Goal: Information Seeking & Learning: Check status

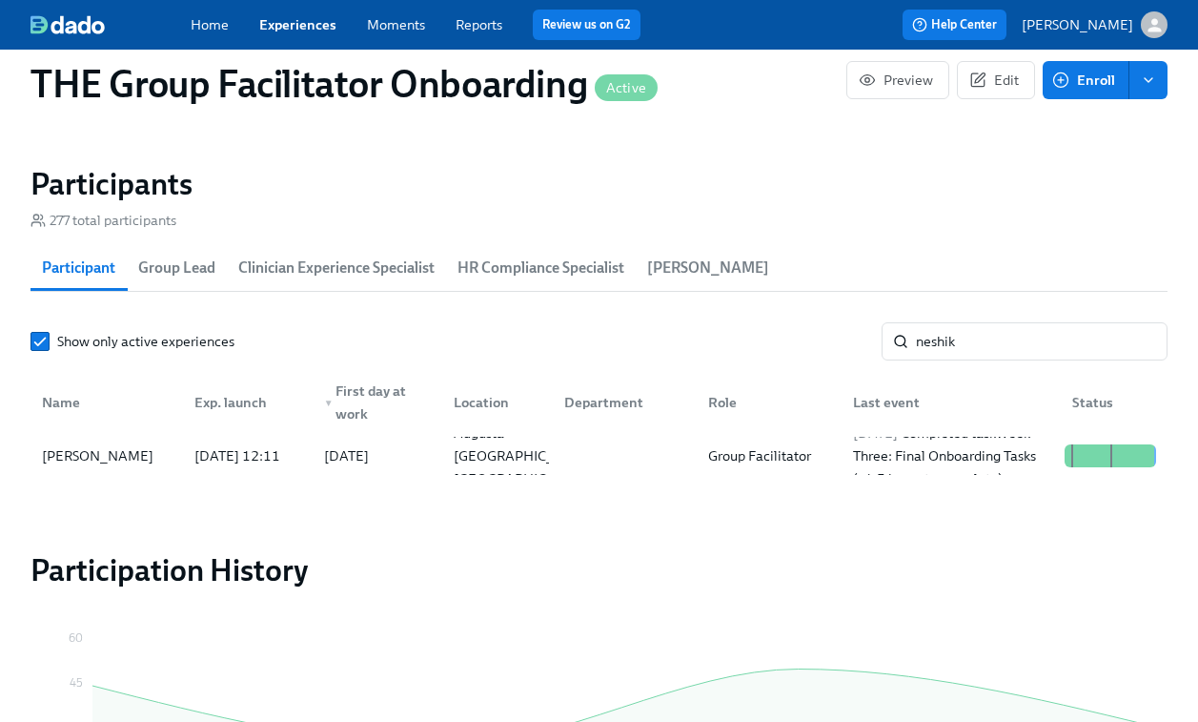
scroll to position [0, 31679]
click at [939, 368] on div "Show only active experiences [PERSON_NAME] ​ Name Exp. launch ▼ First day at wo…" at bounding box center [599, 402] width 1137 height 160
click at [938, 348] on input "neshik" at bounding box center [1042, 341] width 252 height 38
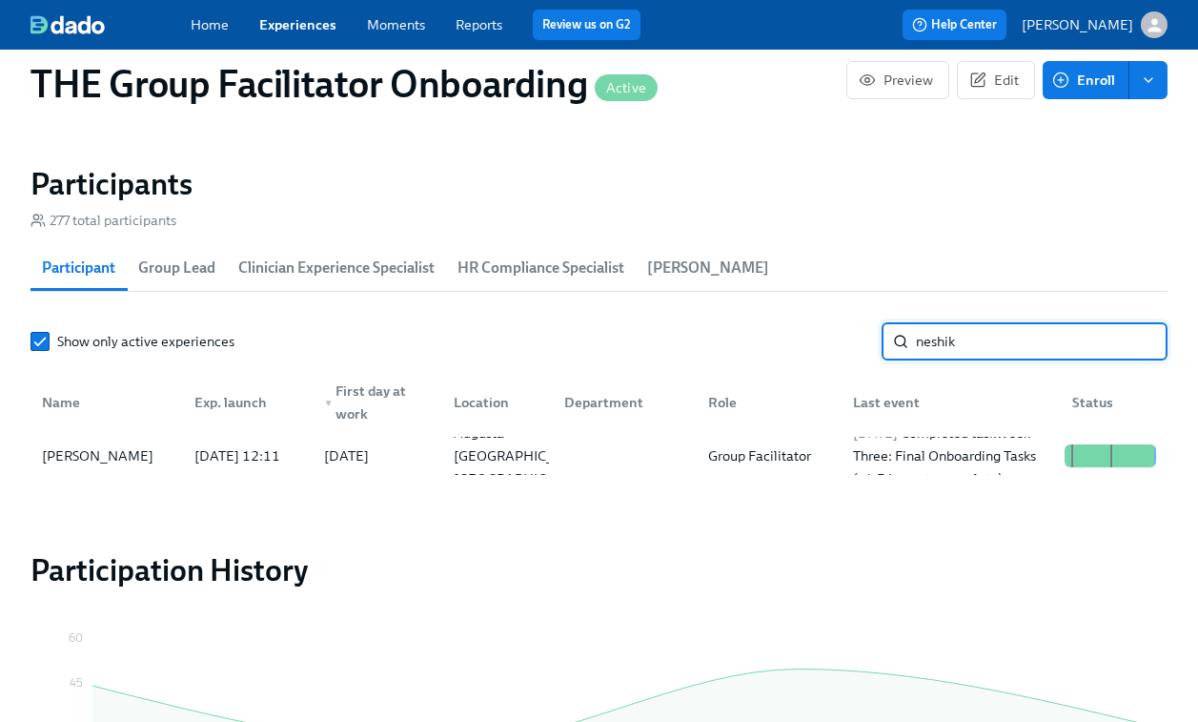
click at [938, 348] on input "neshik" at bounding box center [1042, 341] width 252 height 38
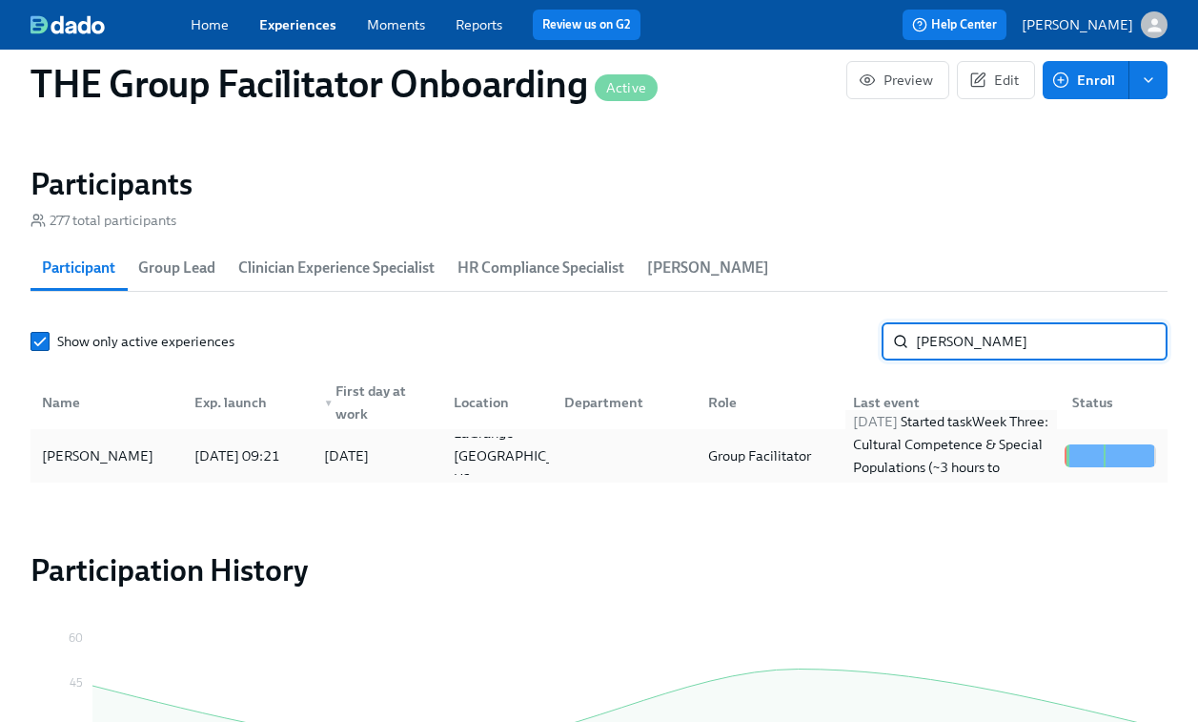
click at [939, 463] on div "[DATE] Started task Week Three: Cultural Competence & Special Populations (~3 h…" at bounding box center [951, 456] width 212 height 92
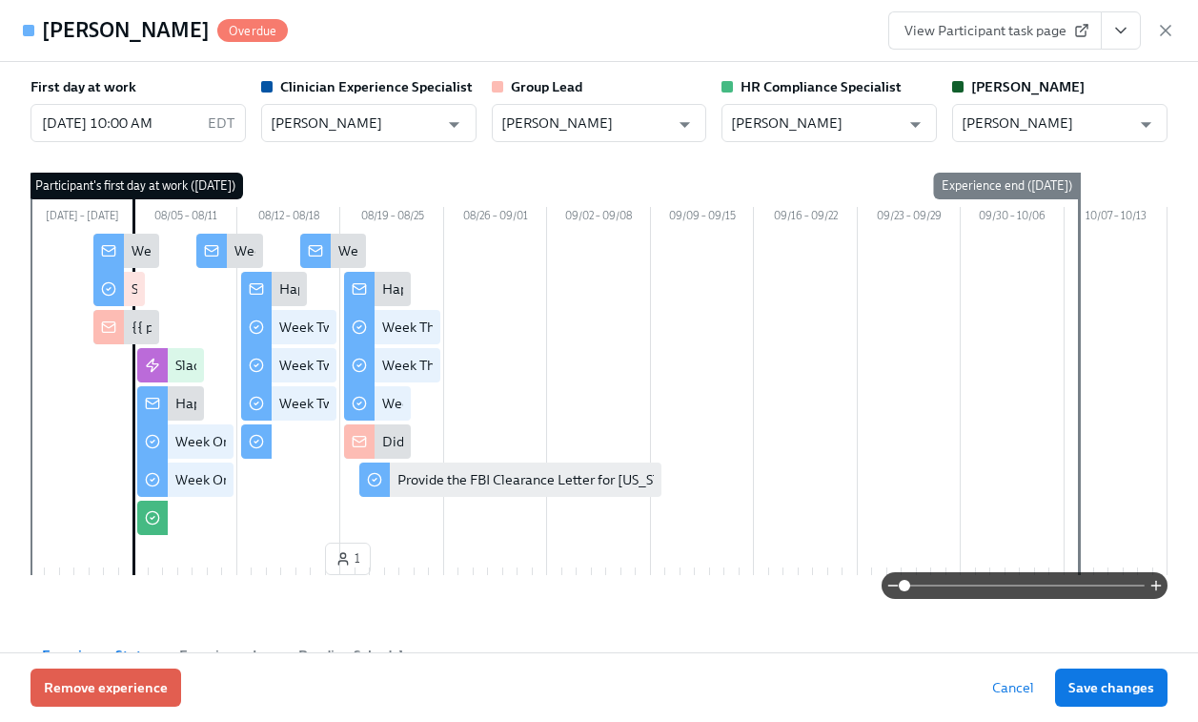
click at [984, 30] on span "View Participant task page" at bounding box center [995, 30] width 181 height 19
click at [1171, 24] on icon "button" at bounding box center [1165, 30] width 19 height 19
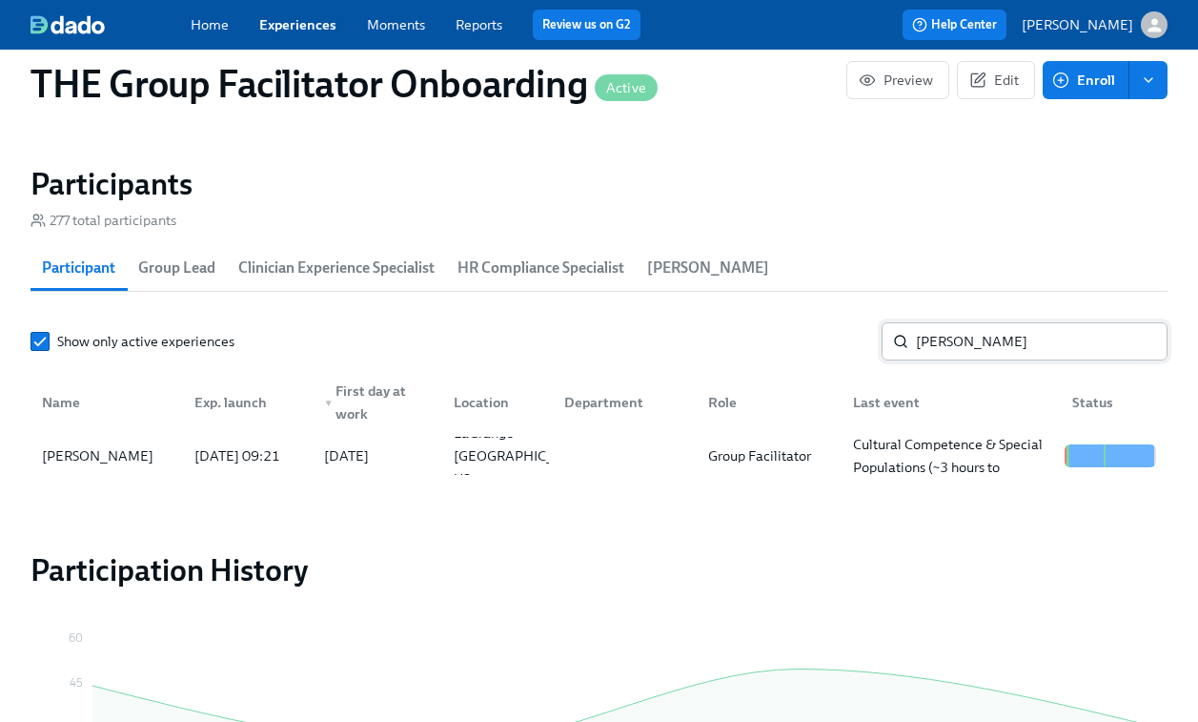
click at [955, 353] on input "[PERSON_NAME]" at bounding box center [1042, 341] width 252 height 38
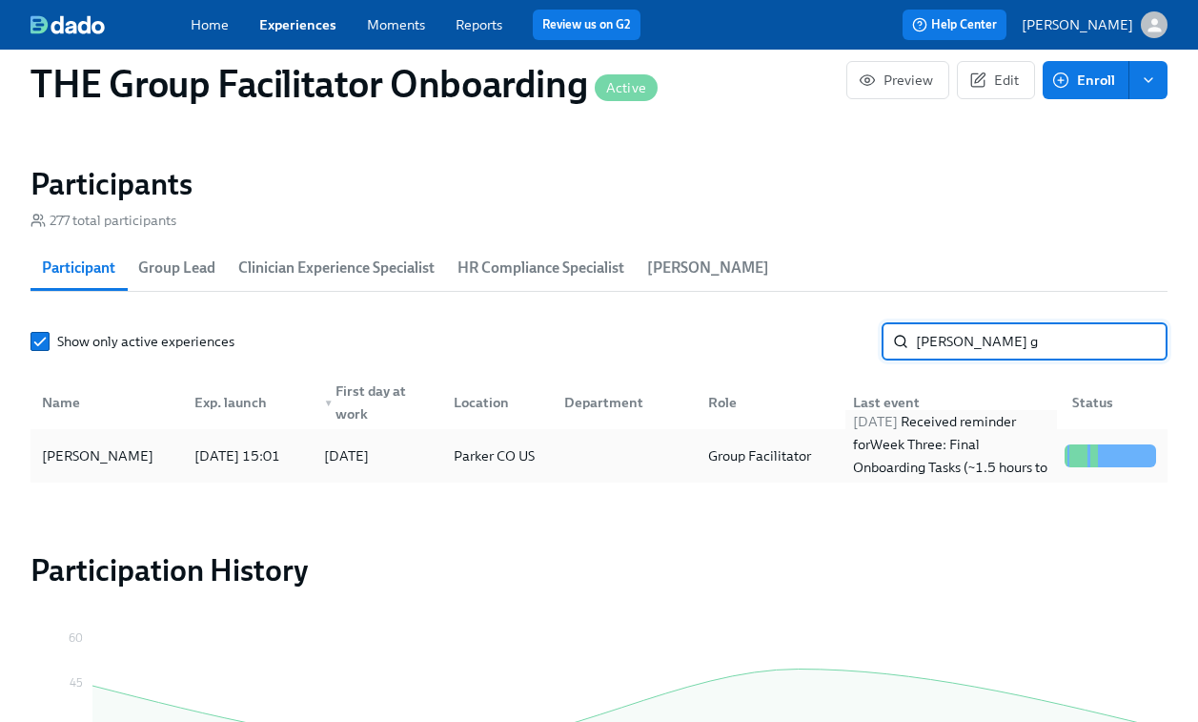
click at [896, 459] on div "[DATE] Received reminder for Week Three: Final Onboarding Tasks (~1.5 hours to …" at bounding box center [951, 456] width 212 height 92
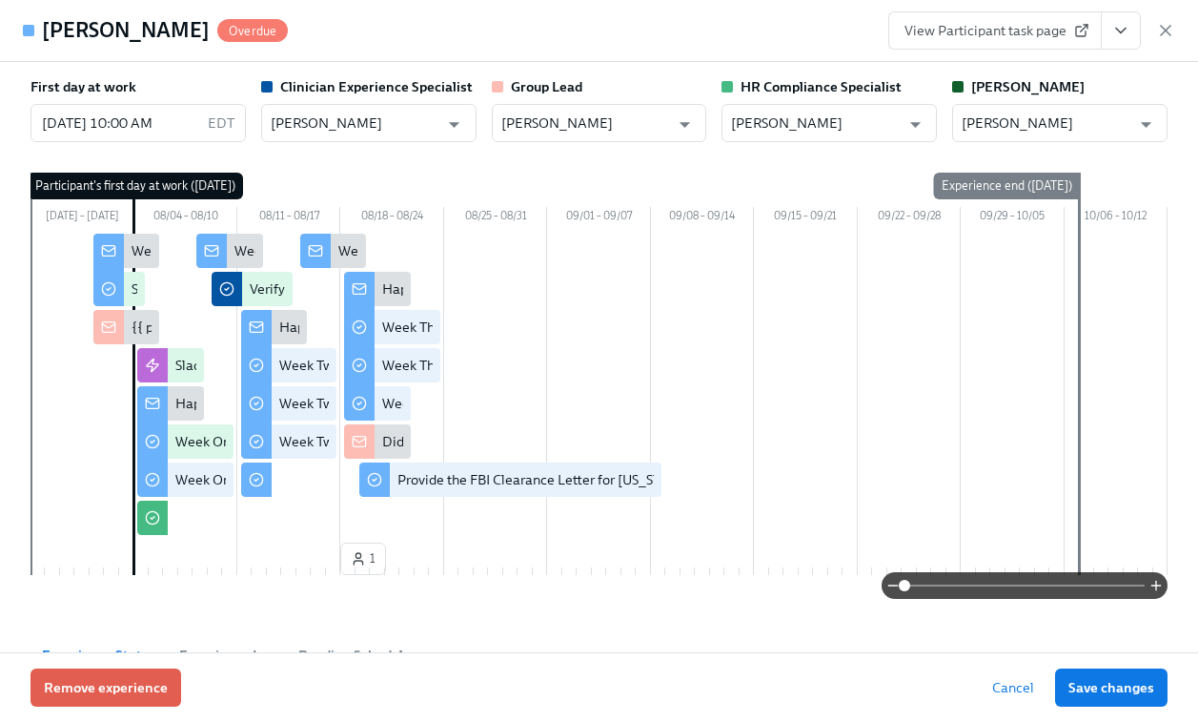
click at [982, 50] on div "[PERSON_NAME] Overdue View Participant task page" at bounding box center [599, 31] width 1198 height 62
click at [982, 34] on span "View Participant task page" at bounding box center [995, 30] width 181 height 19
click at [1163, 29] on icon "button" at bounding box center [1166, 31] width 10 height 10
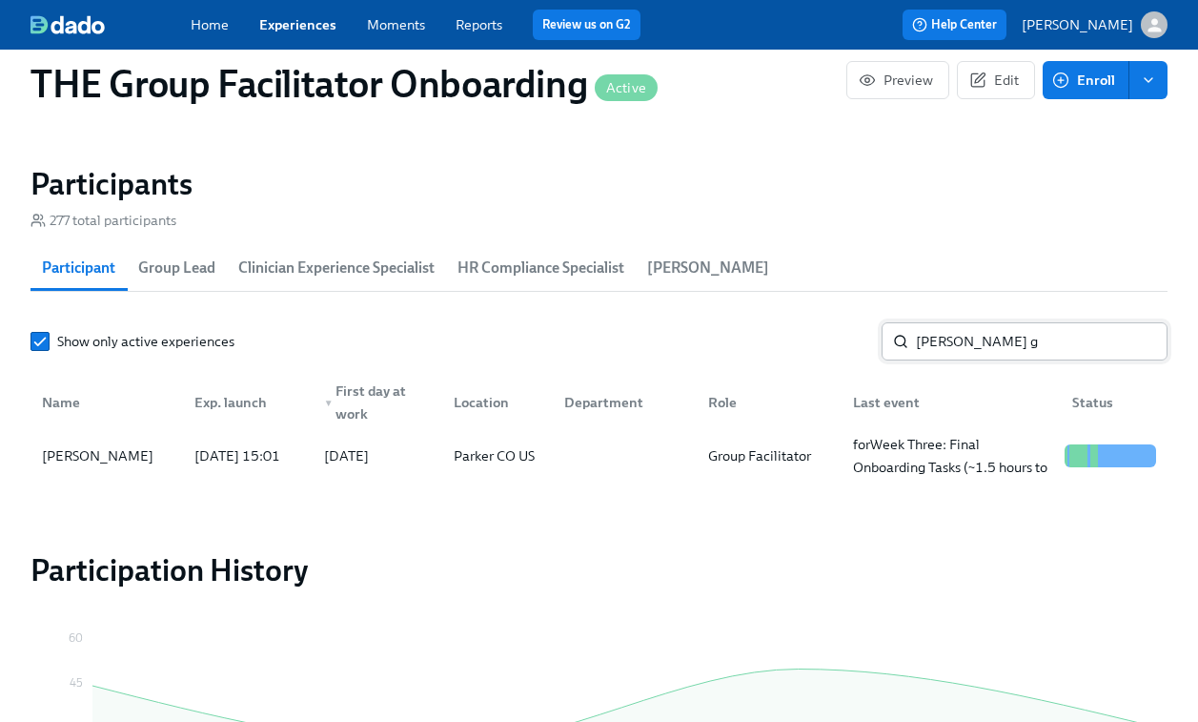
click at [985, 356] on input "[PERSON_NAME] g" at bounding box center [1042, 341] width 252 height 38
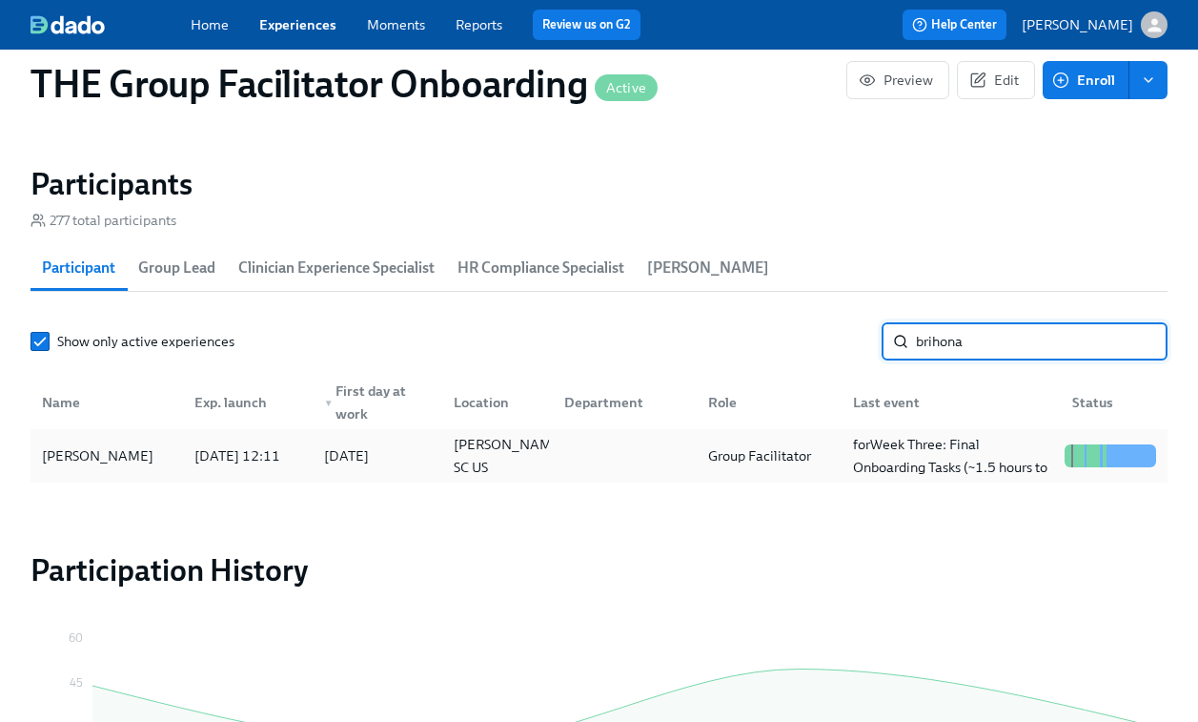
type input "brihona"
click at [685, 466] on div at bounding box center [621, 456] width 145 height 38
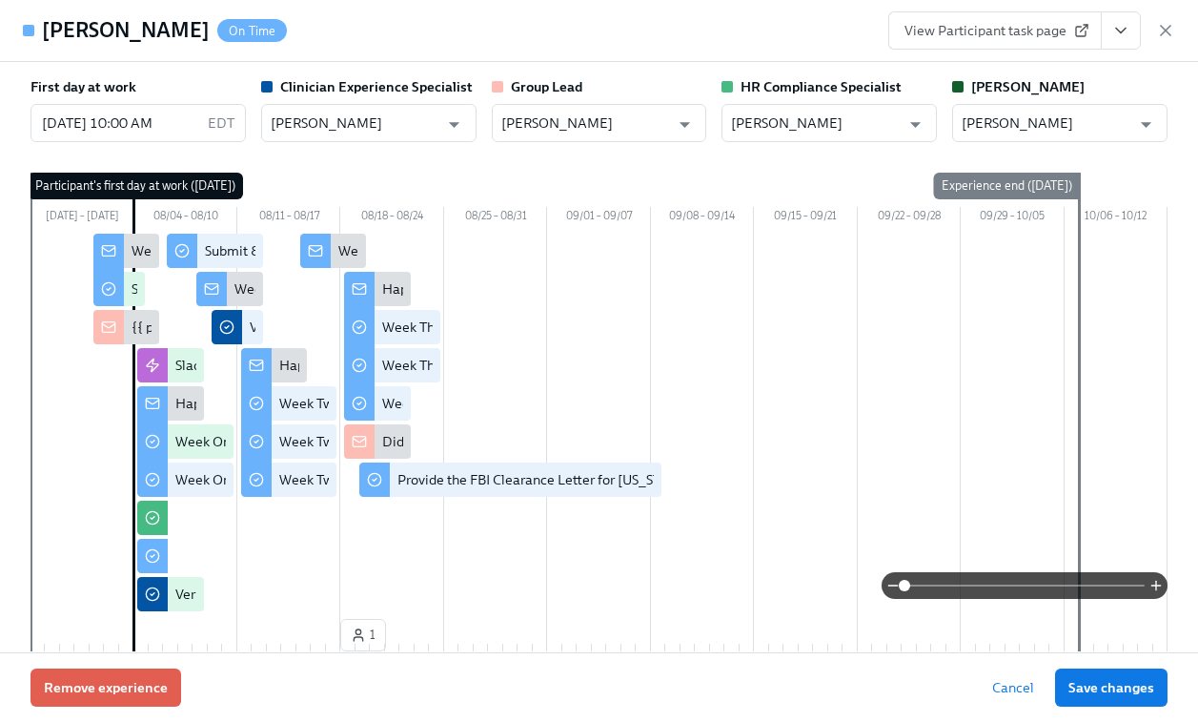
click at [1016, 46] on link "View Participant task page" at bounding box center [995, 30] width 214 height 38
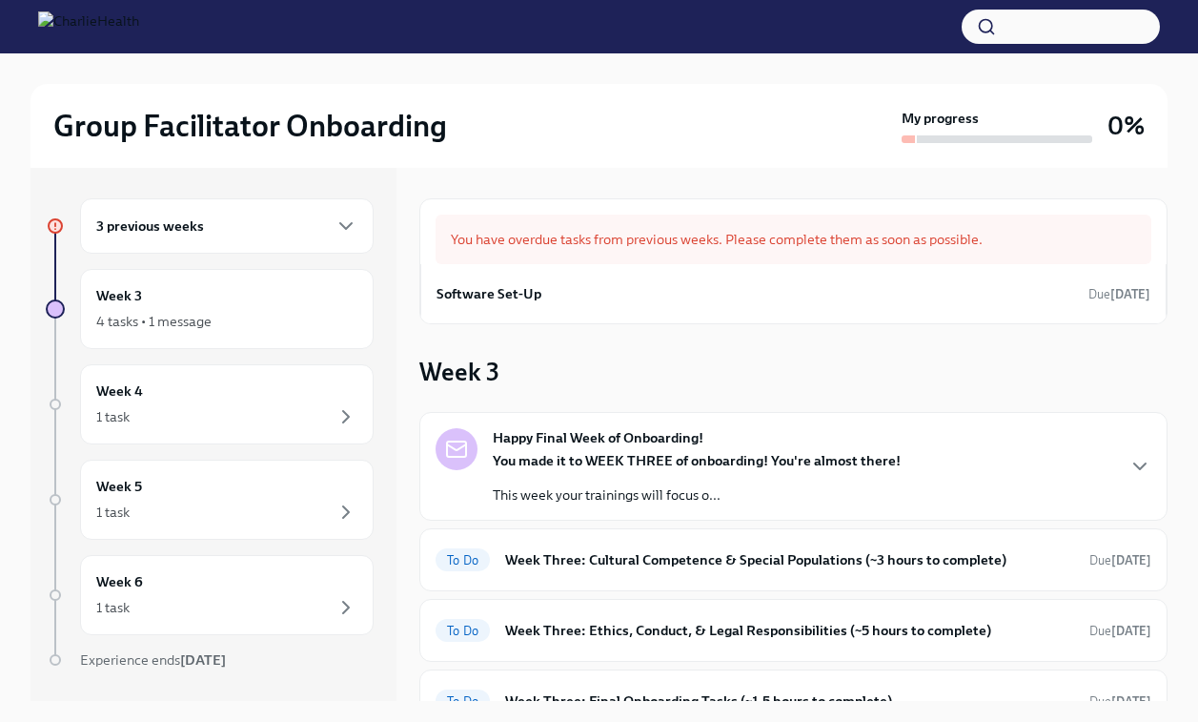
click at [184, 225] on h6 "3 previous weeks" at bounding box center [150, 225] width 108 height 21
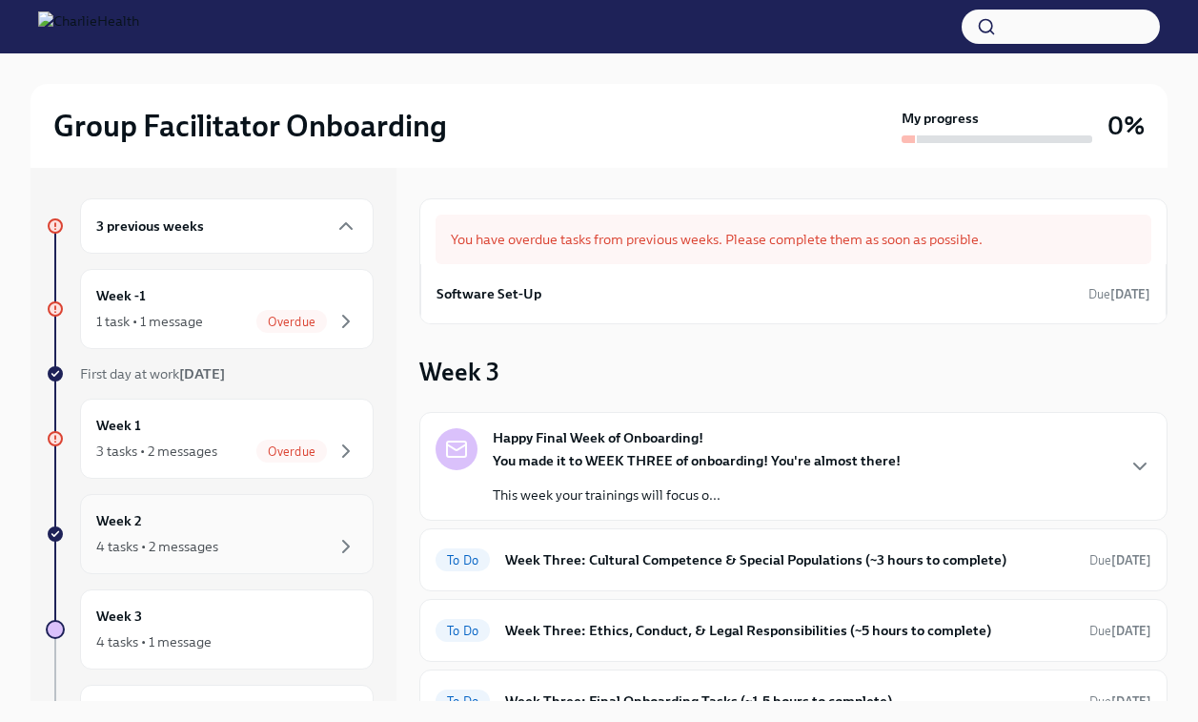
click at [201, 526] on div "Week 2 4 tasks • 2 messages" at bounding box center [226, 534] width 261 height 48
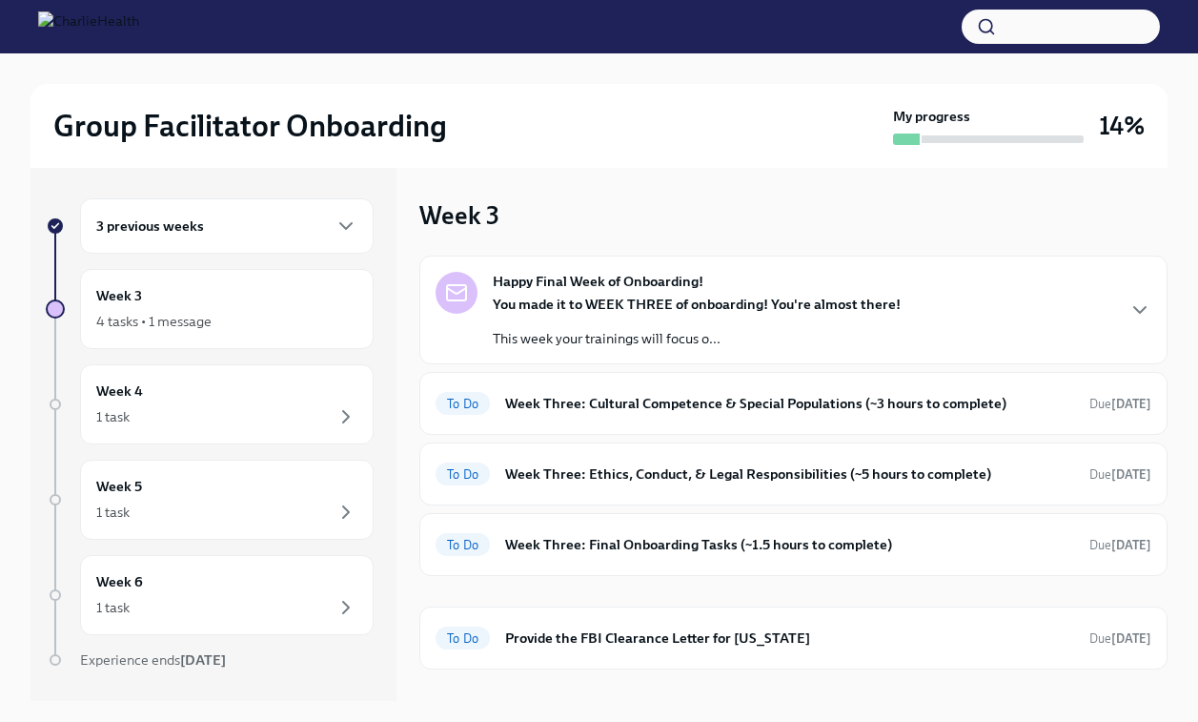
click at [215, 235] on div "3 previous weeks" at bounding box center [226, 225] width 261 height 23
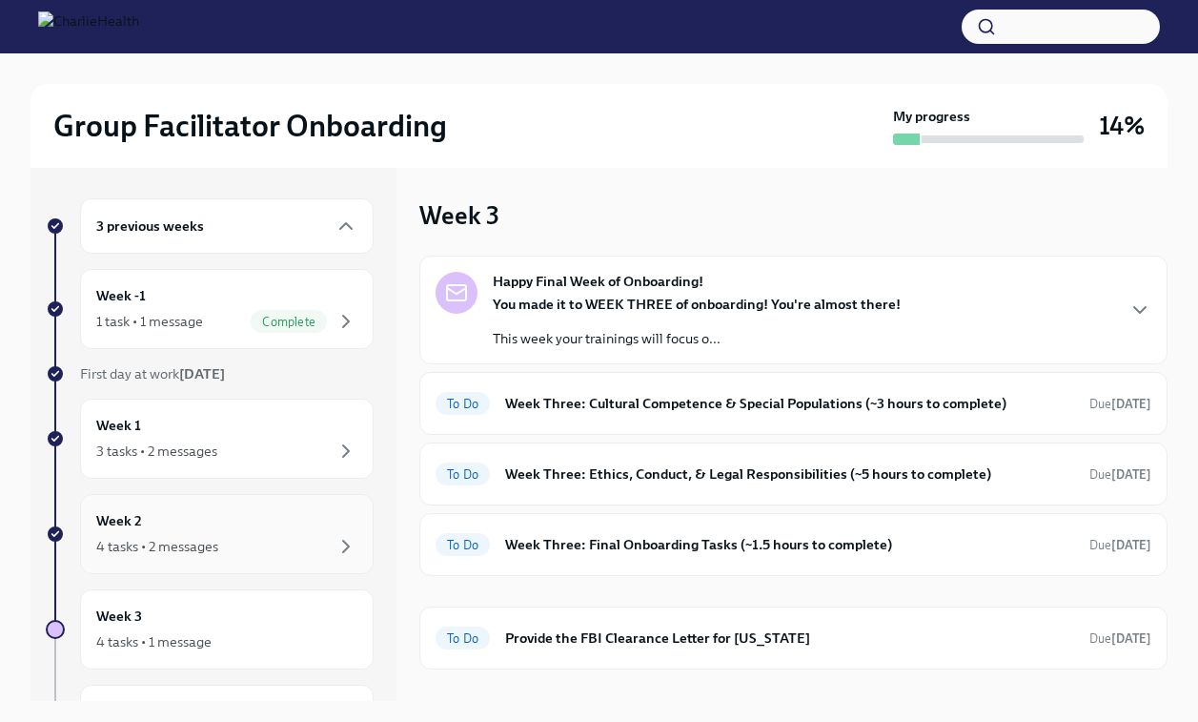
click at [157, 508] on div "Week 2 4 tasks • 2 messages" at bounding box center [227, 534] width 294 height 80
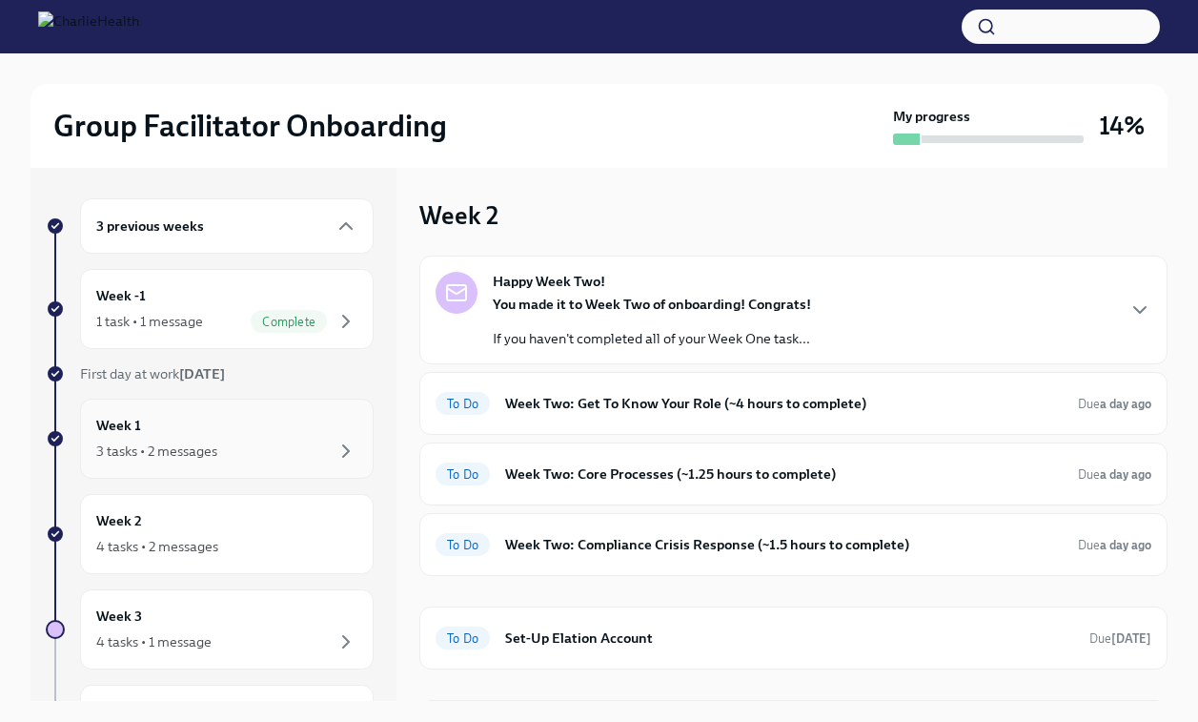
click at [193, 438] on div "Week 1 3 tasks • 2 messages" at bounding box center [226, 439] width 261 height 48
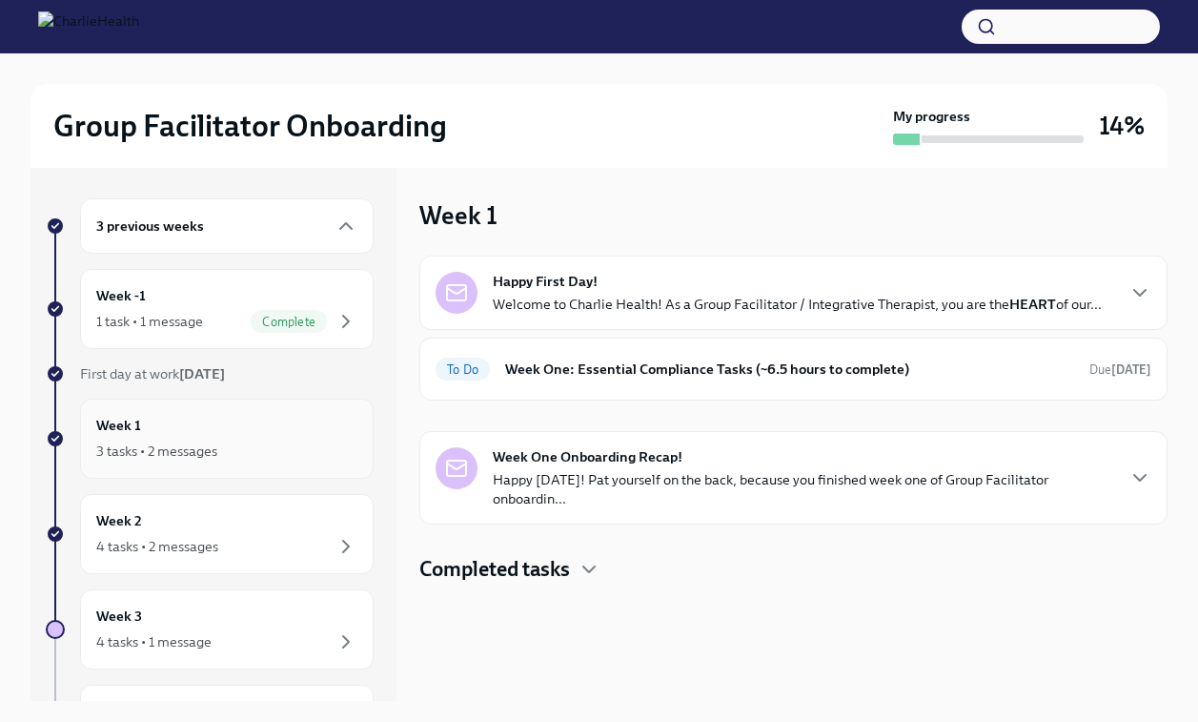
click at [177, 438] on div "Week 1 3 tasks • 2 messages" at bounding box center [226, 439] width 261 height 48
click at [586, 371] on h6 "Week One: Essential Compliance Tasks (~6.5 hours to complete)" at bounding box center [789, 368] width 569 height 21
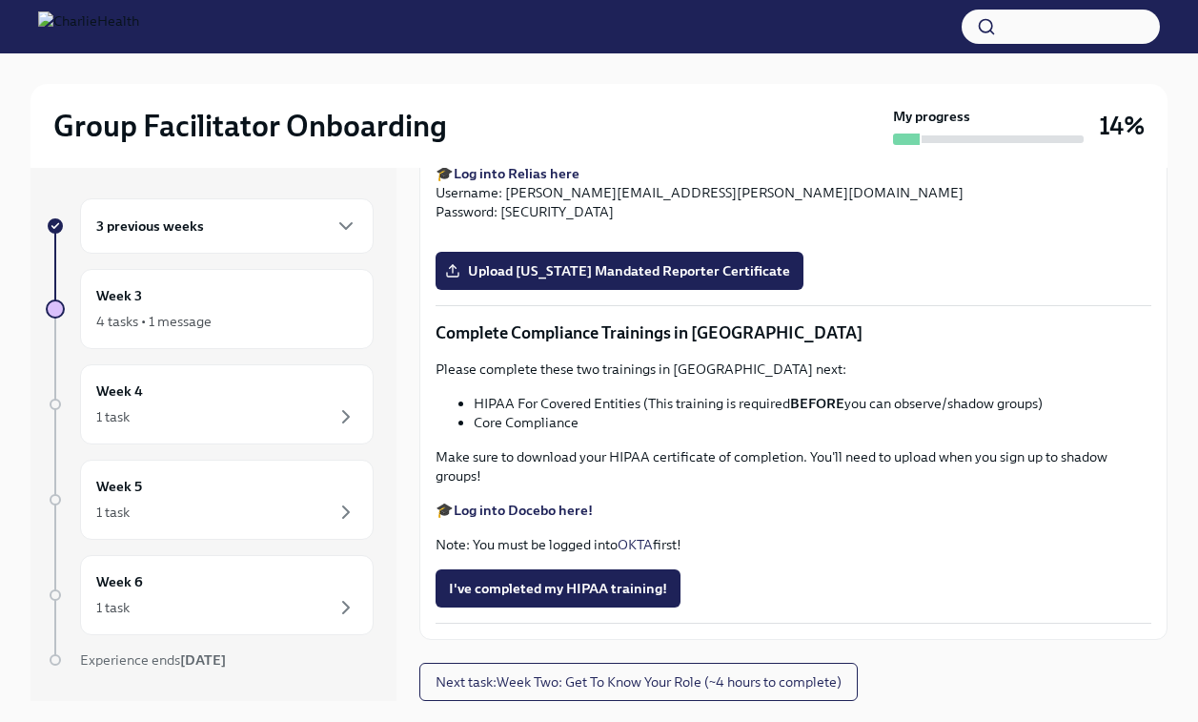
scroll to position [4282, 0]
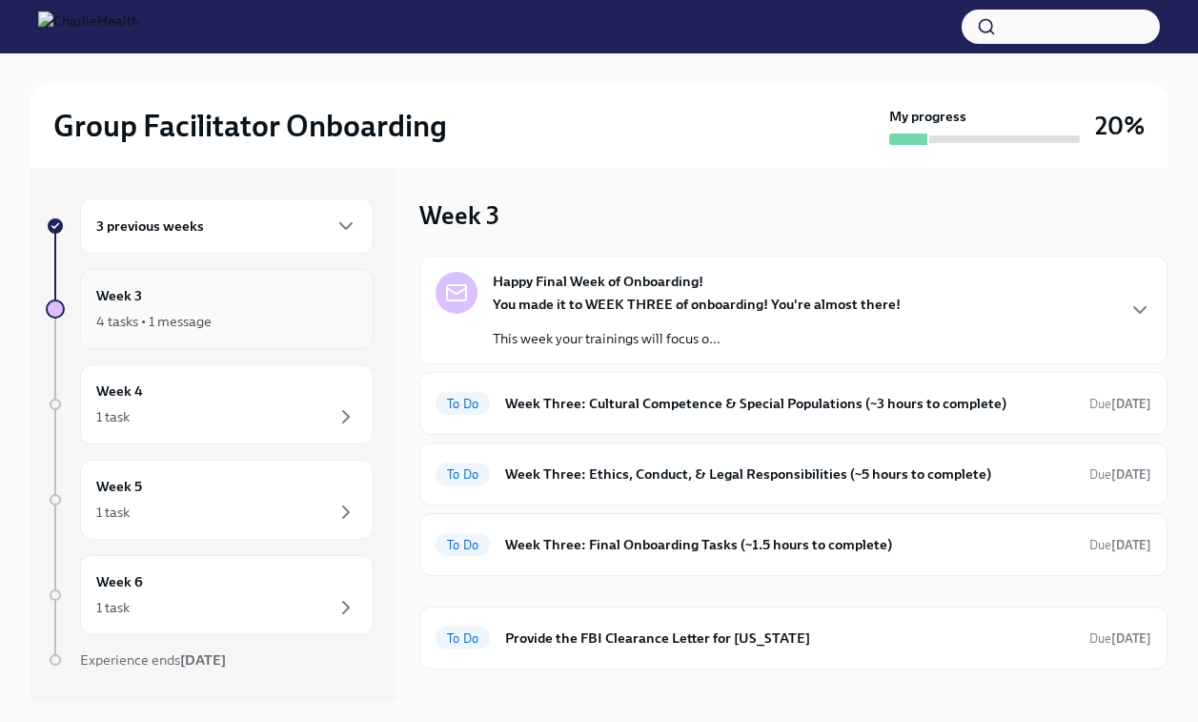
click at [189, 298] on div "Week 3 4 tasks • 1 message" at bounding box center [226, 309] width 261 height 48
click at [193, 234] on h6 "3 previous weeks" at bounding box center [150, 225] width 108 height 21
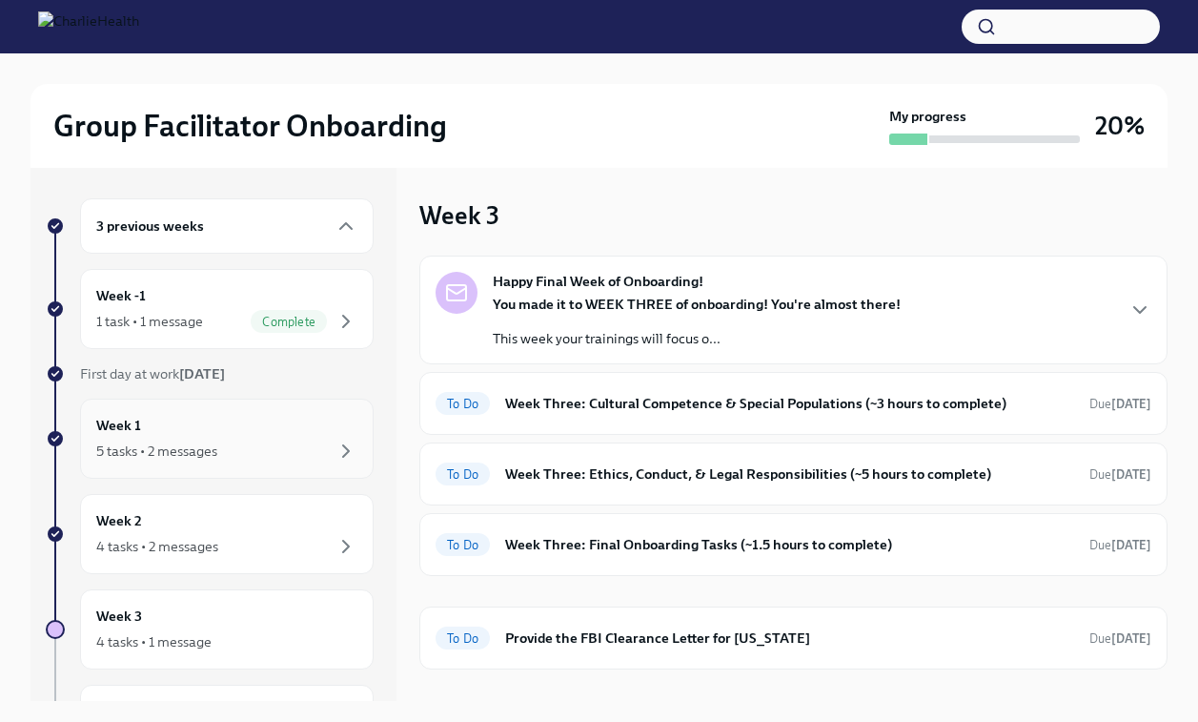
click at [170, 444] on div "5 tasks • 2 messages" at bounding box center [156, 450] width 121 height 19
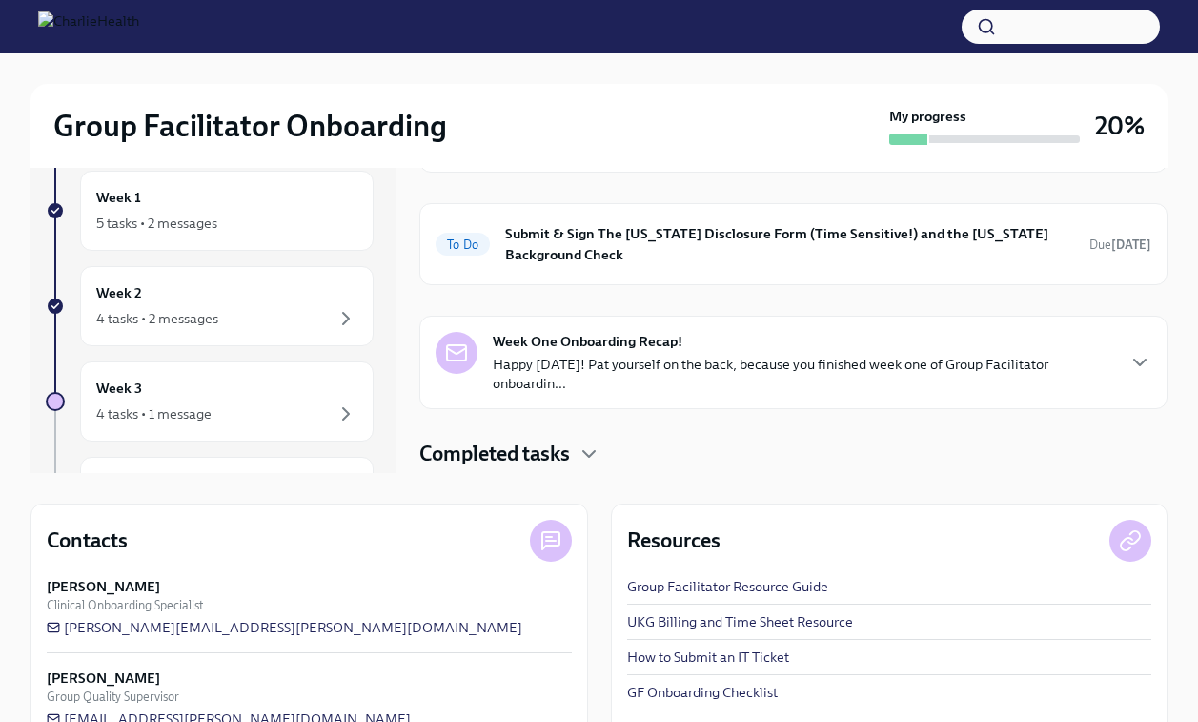
scroll to position [150, 0]
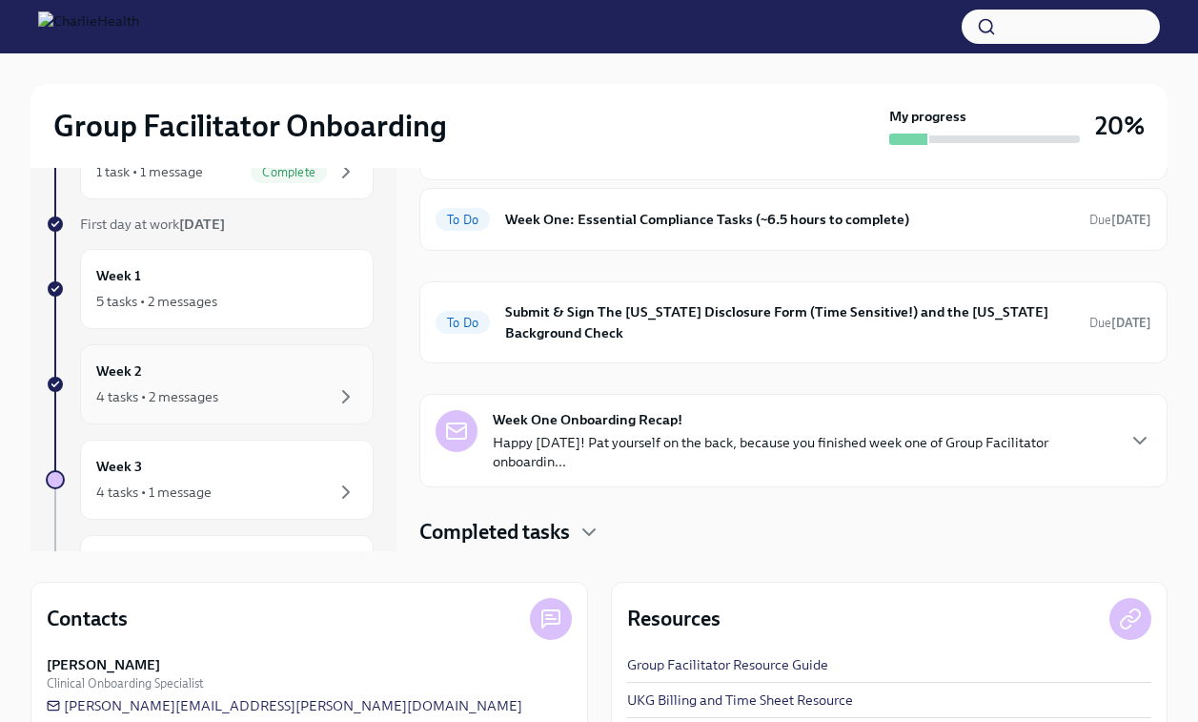
click at [220, 366] on div "Week 2 4 tasks • 2 messages" at bounding box center [226, 384] width 261 height 48
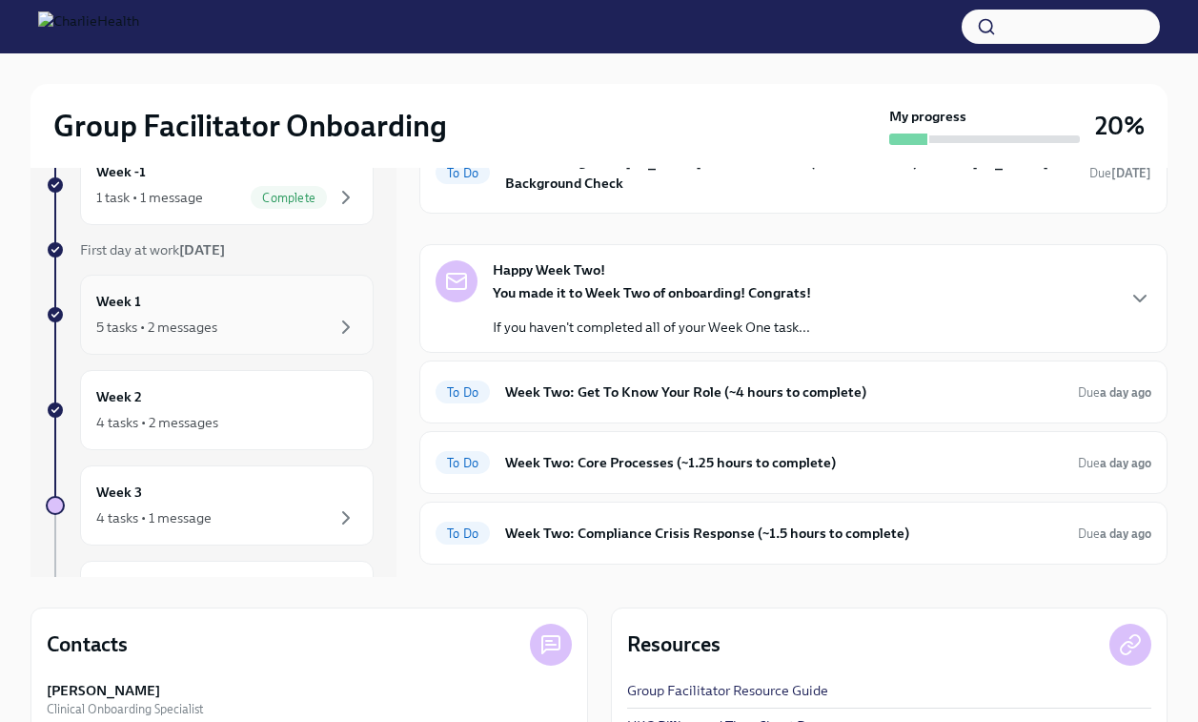
scroll to position [114, 0]
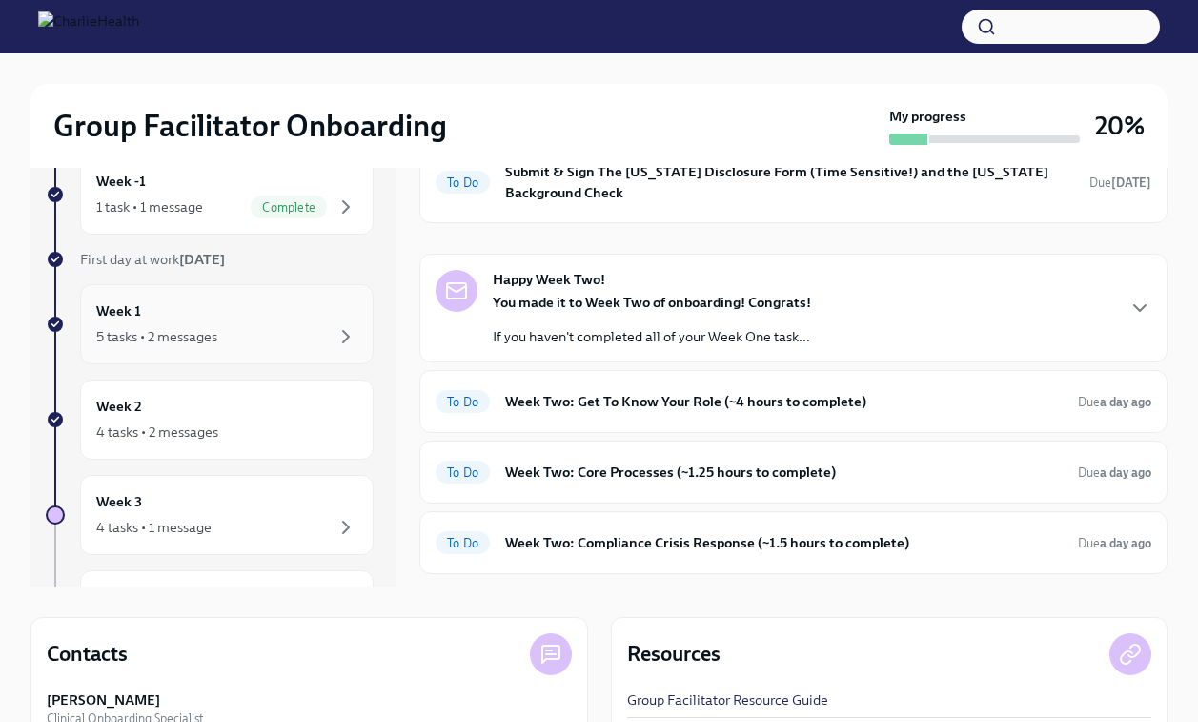
click at [212, 356] on div "Week 1 5 tasks • 2 messages" at bounding box center [227, 324] width 294 height 80
